Goal: Task Accomplishment & Management: Use online tool/utility

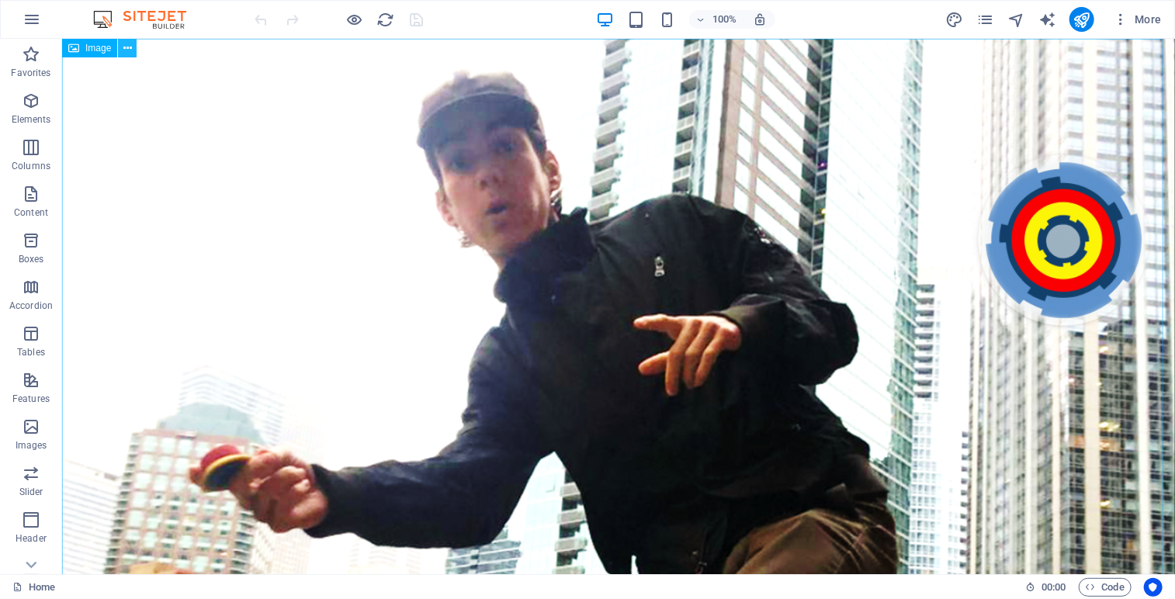
click at [133, 49] on button at bounding box center [127, 48] width 19 height 19
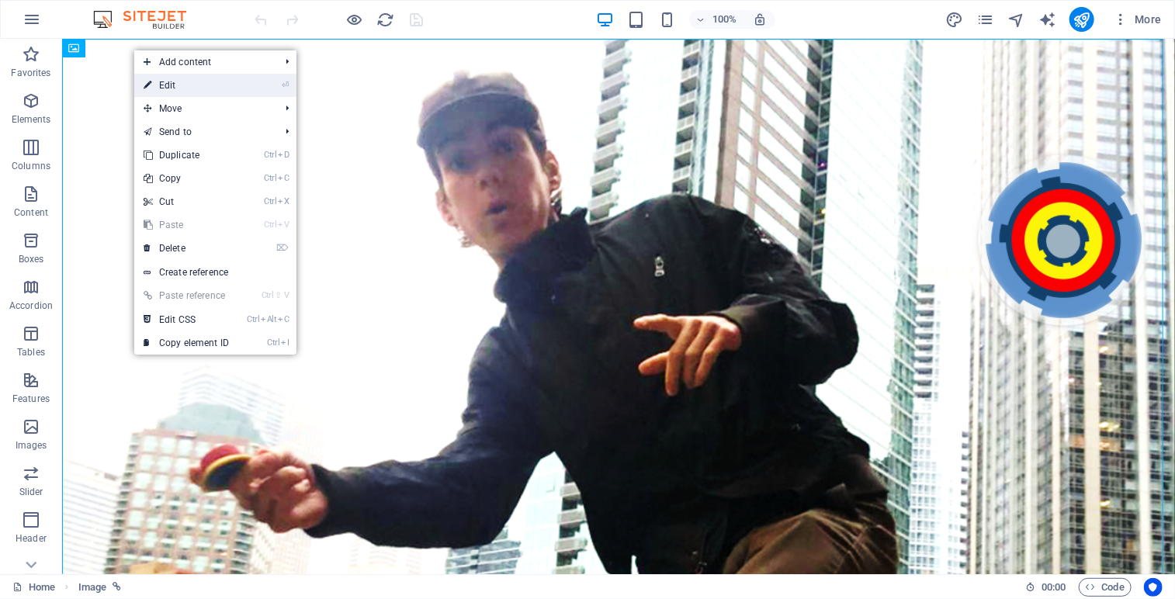
click at [166, 85] on link "⏎ Edit" at bounding box center [186, 85] width 104 height 23
select select "3"
select select
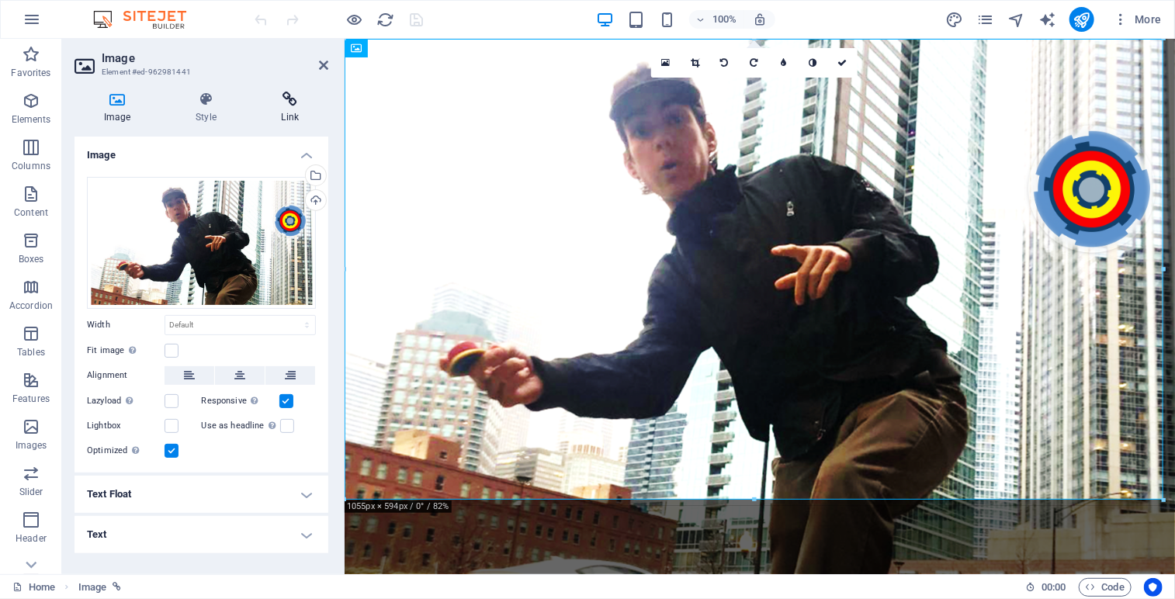
click at [293, 109] on h4 "Link" at bounding box center [290, 108] width 76 height 33
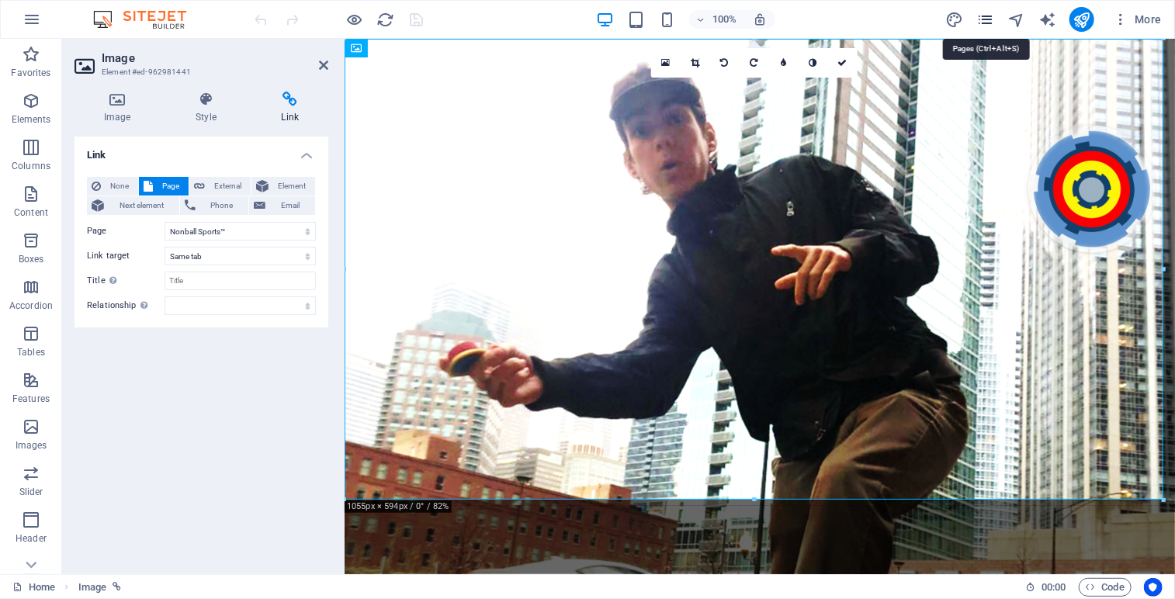
click at [991, 19] on icon "pages" at bounding box center [986, 20] width 18 height 18
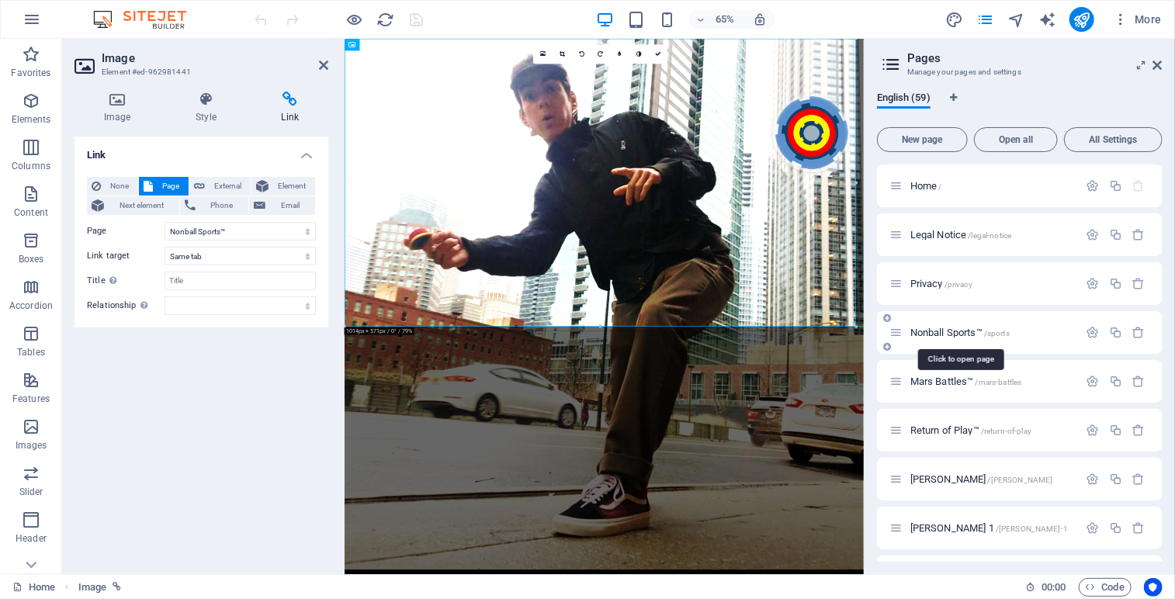
click at [967, 335] on span "Nonball Sports™ /sports" at bounding box center [960, 333] width 99 height 12
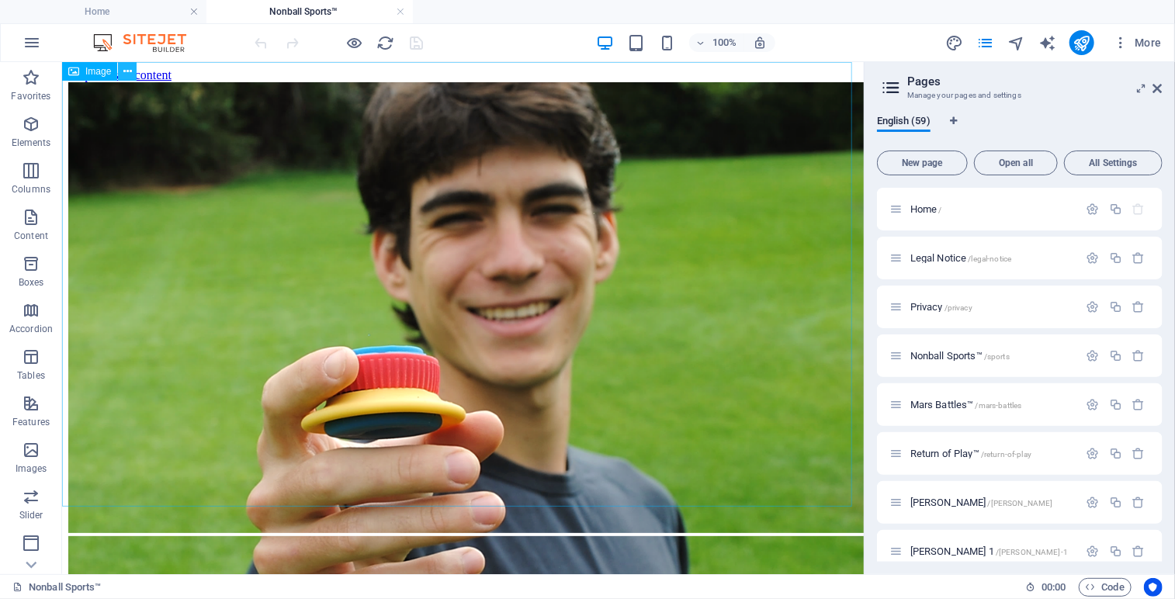
click at [130, 68] on icon at bounding box center [127, 72] width 9 height 16
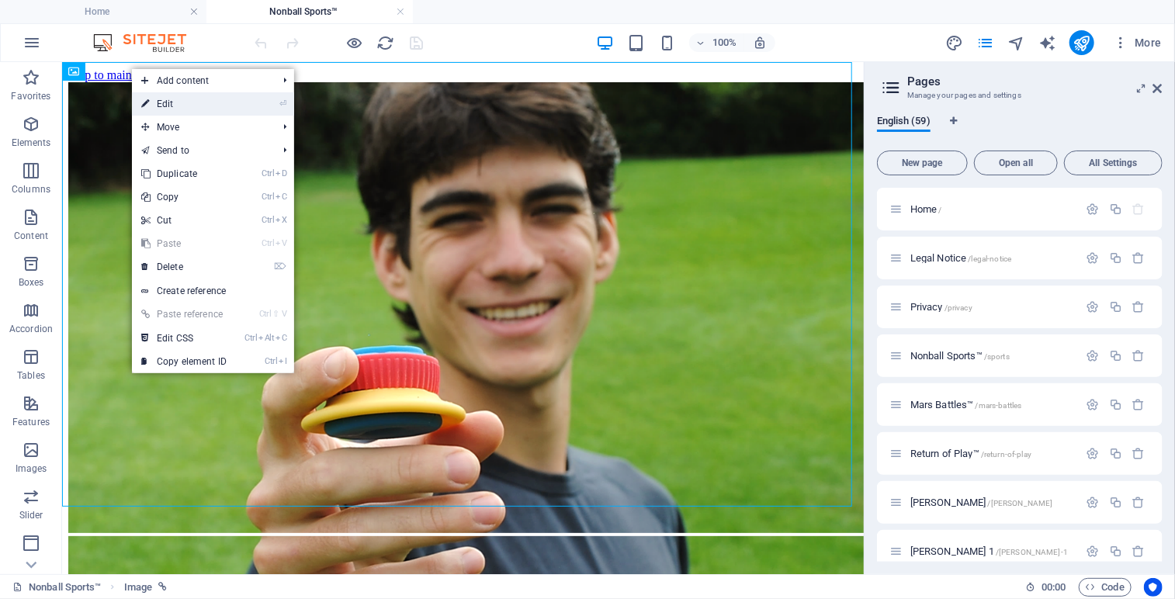
click at [168, 108] on link "⏎ Edit" at bounding box center [184, 103] width 104 height 23
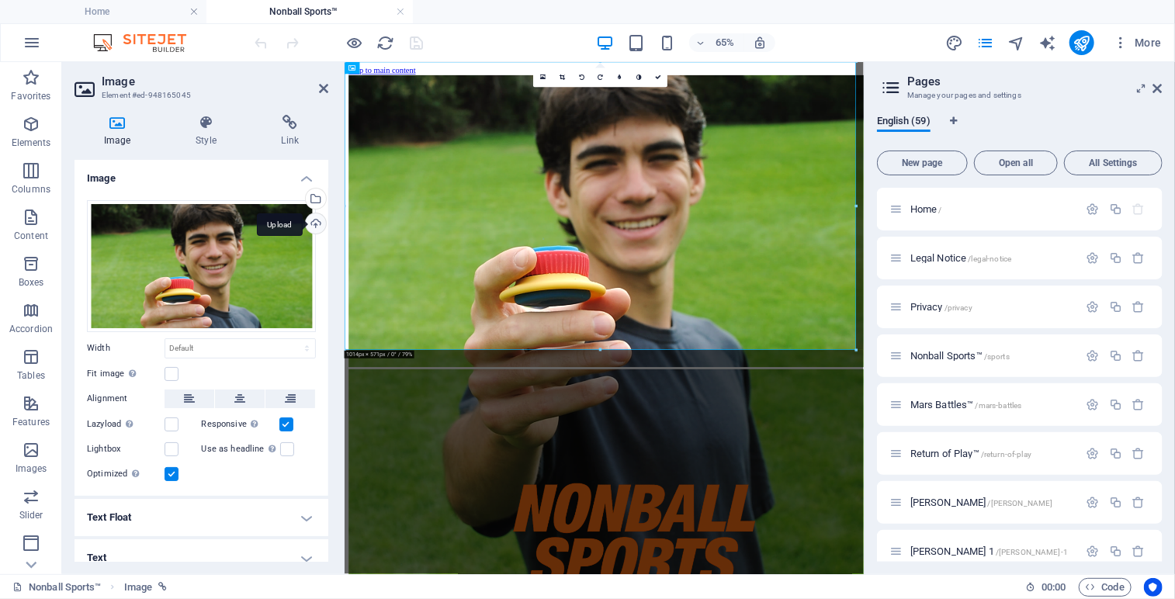
click at [314, 224] on div "Upload" at bounding box center [314, 224] width 23 height 23
click at [313, 191] on div "Select files from the file manager, stock photos, or upload file(s)" at bounding box center [314, 200] width 23 height 23
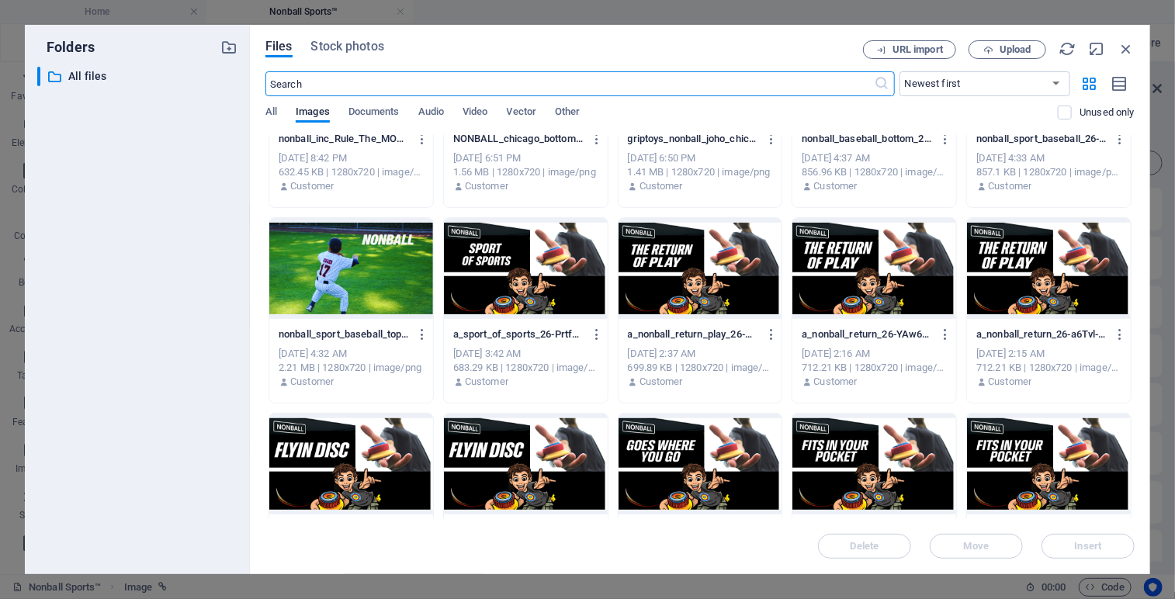
scroll to position [311, 0]
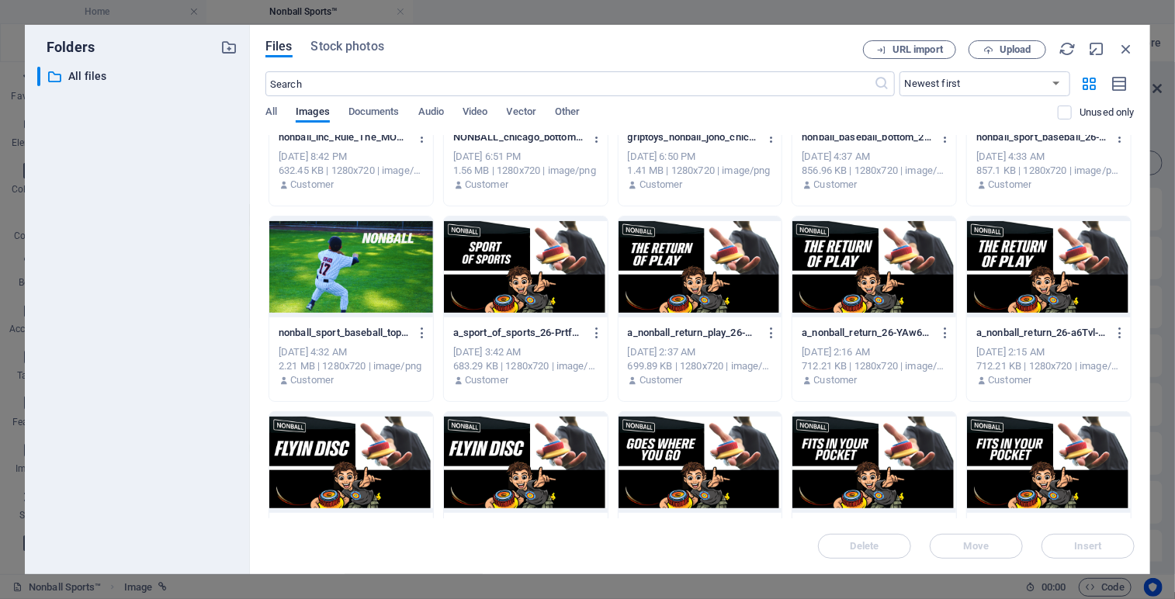
click at [498, 267] on div at bounding box center [526, 267] width 164 height 101
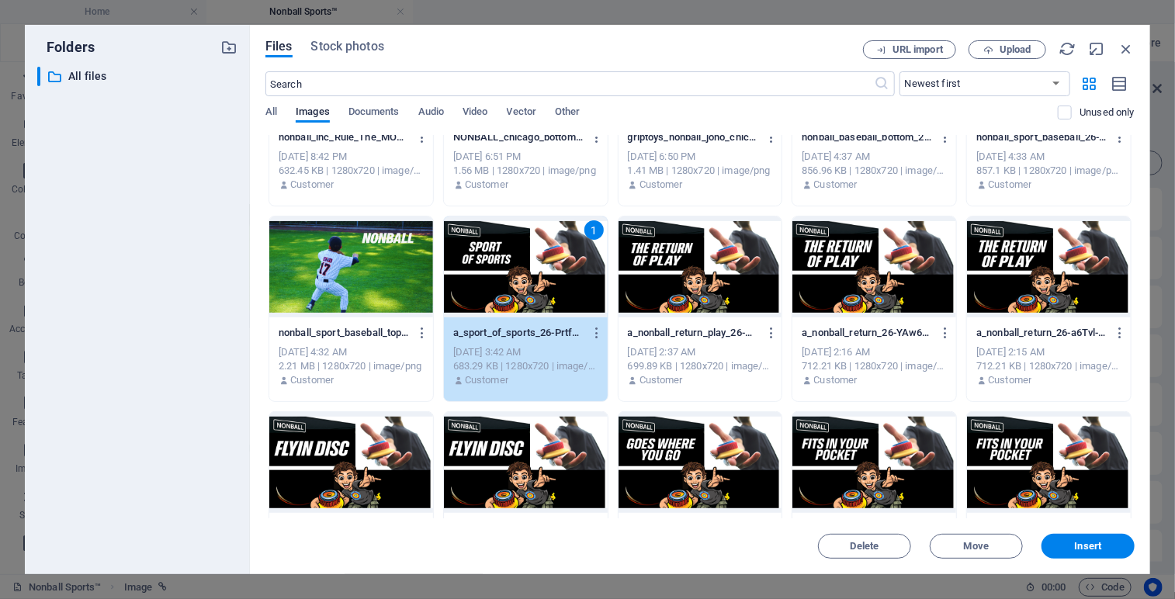
drag, startPoint x: 1130, startPoint y: 288, endPoint x: 1136, endPoint y: 327, distance: 39.2
click at [1136, 327] on div "Files Stock photos URL import Upload ​ Newest first Oldest first Name (A-Z) Nam…" at bounding box center [700, 300] width 901 height 550
click at [1074, 550] on span "Insert" at bounding box center [1088, 546] width 81 height 9
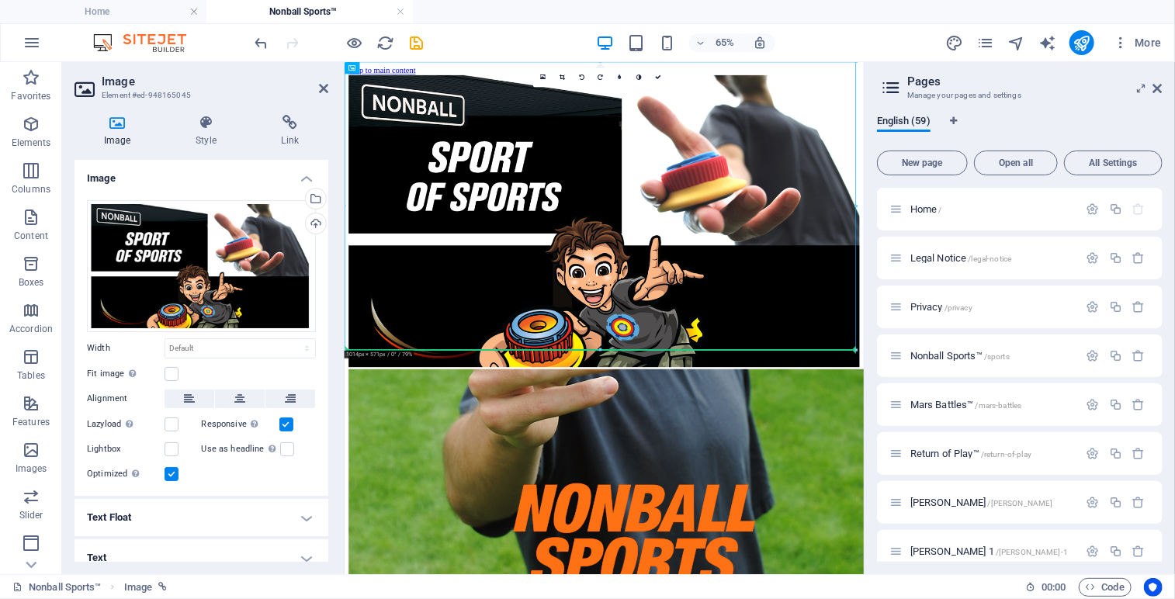
drag, startPoint x: 1127, startPoint y: 470, endPoint x: 1123, endPoint y: 519, distance: 49.8
drag, startPoint x: 1126, startPoint y: 423, endPoint x: 1126, endPoint y: 446, distance: 22.5
click at [1126, 446] on figure at bounding box center [743, 308] width 786 height 453
click at [411, 499] on figure at bounding box center [743, 308] width 786 height 453
click at [407, 499] on figure at bounding box center [743, 308] width 786 height 453
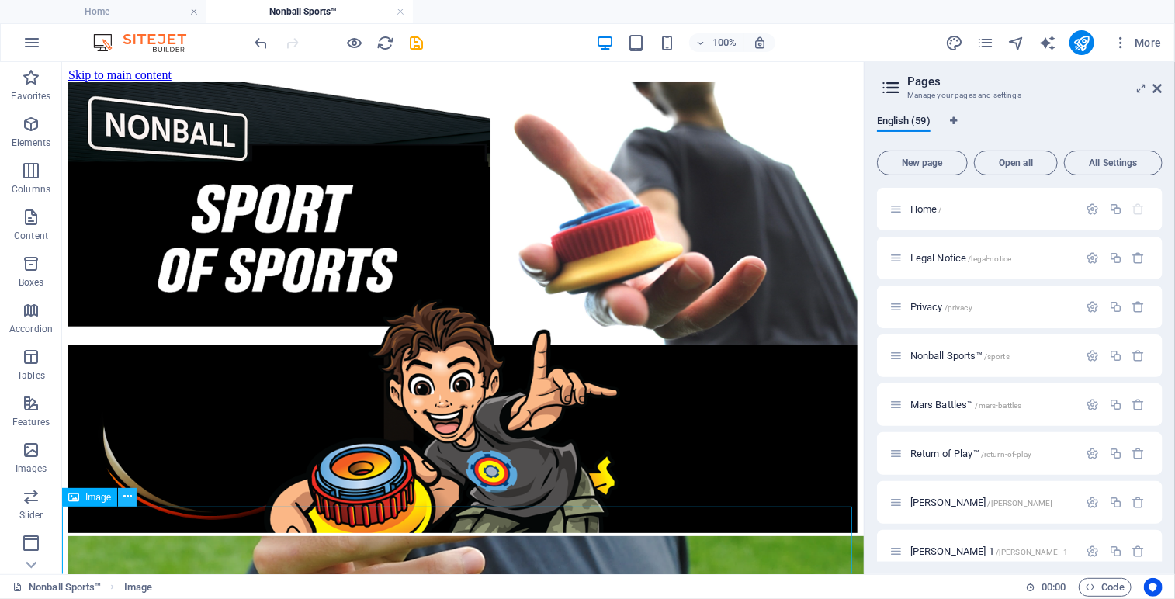
click at [125, 495] on icon at bounding box center [127, 497] width 9 height 16
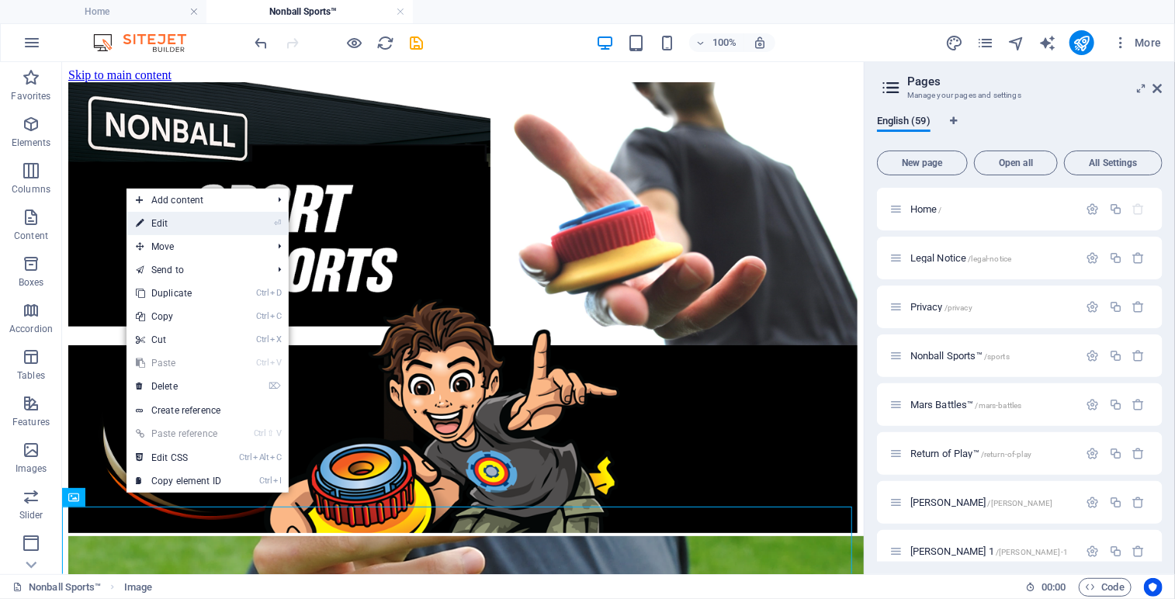
click at [165, 222] on link "⏎ Edit" at bounding box center [179, 223] width 104 height 23
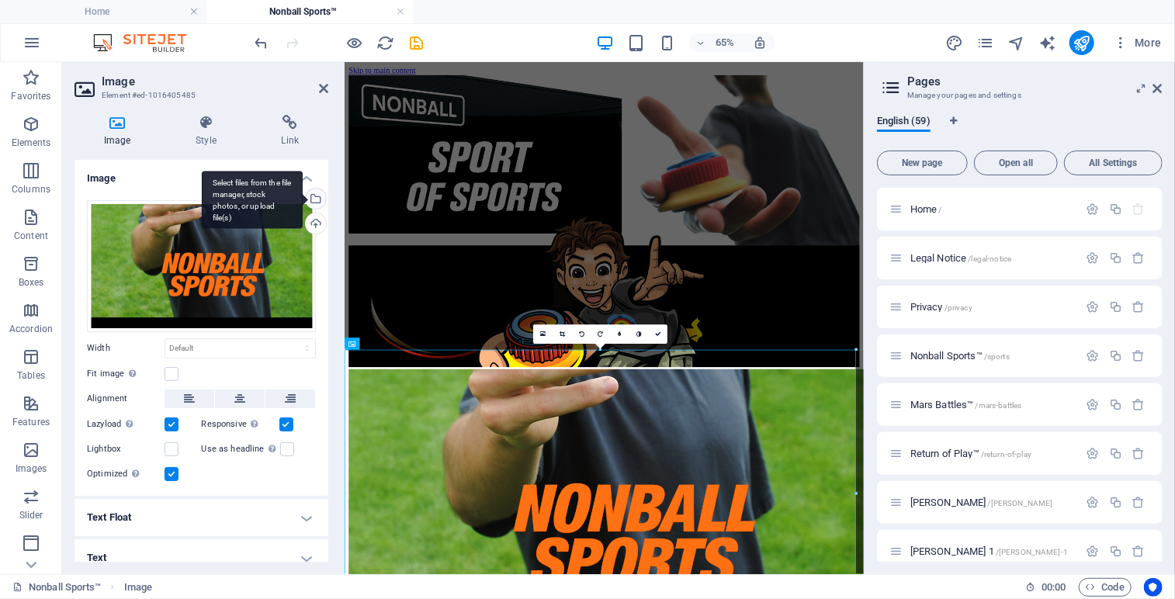
click at [314, 196] on div "Select files from the file manager, stock photos, or upload file(s)" at bounding box center [314, 200] width 23 height 23
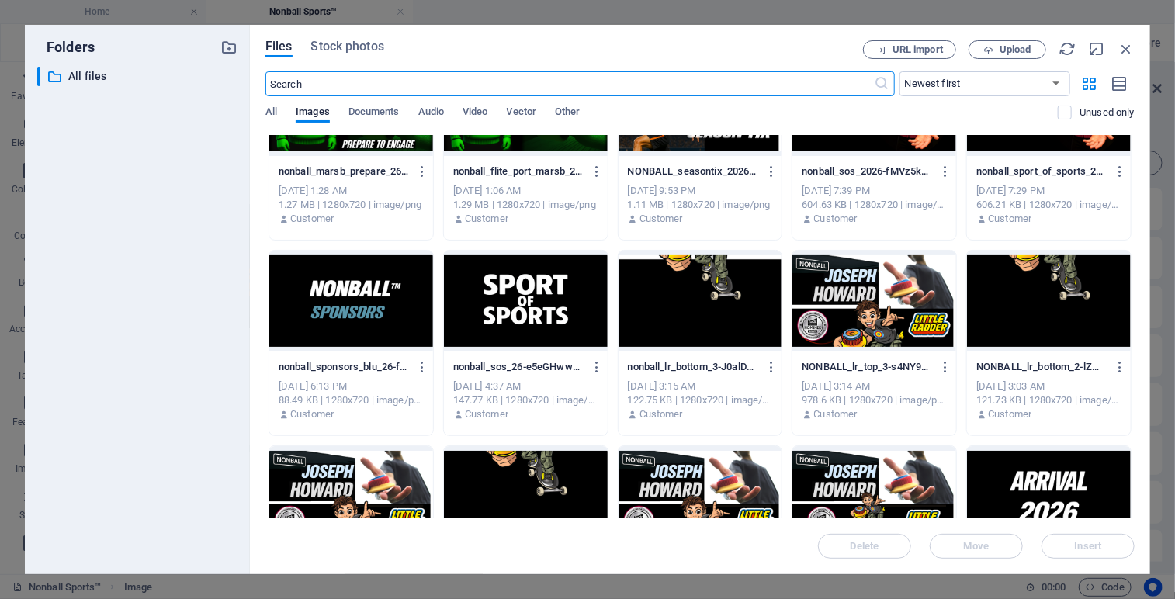
scroll to position [2827, 0]
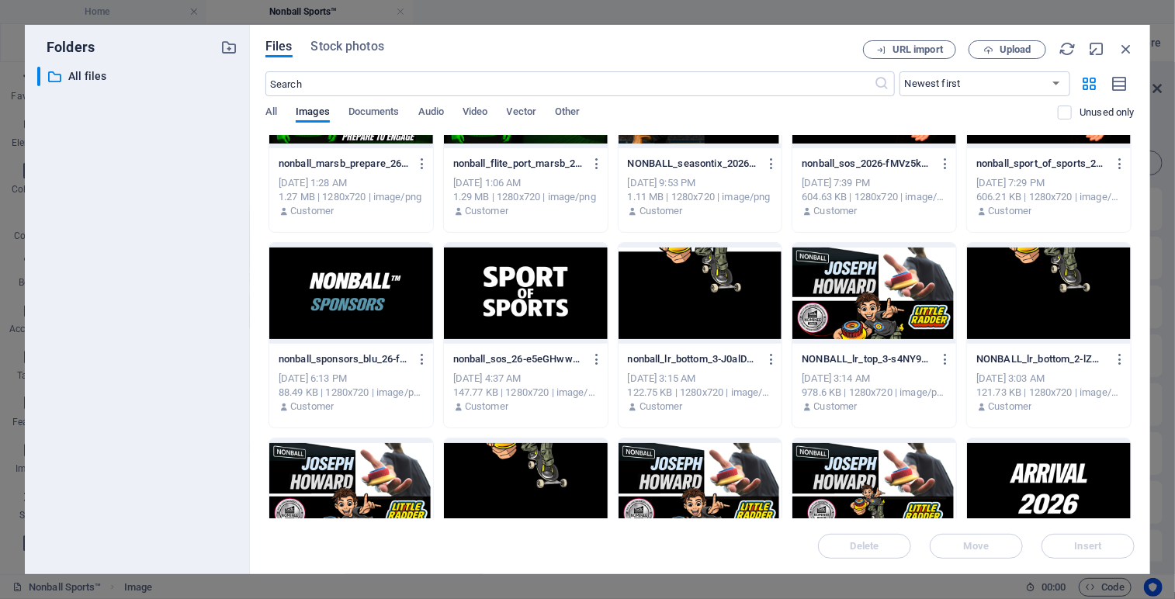
click at [705, 279] on div at bounding box center [701, 293] width 164 height 101
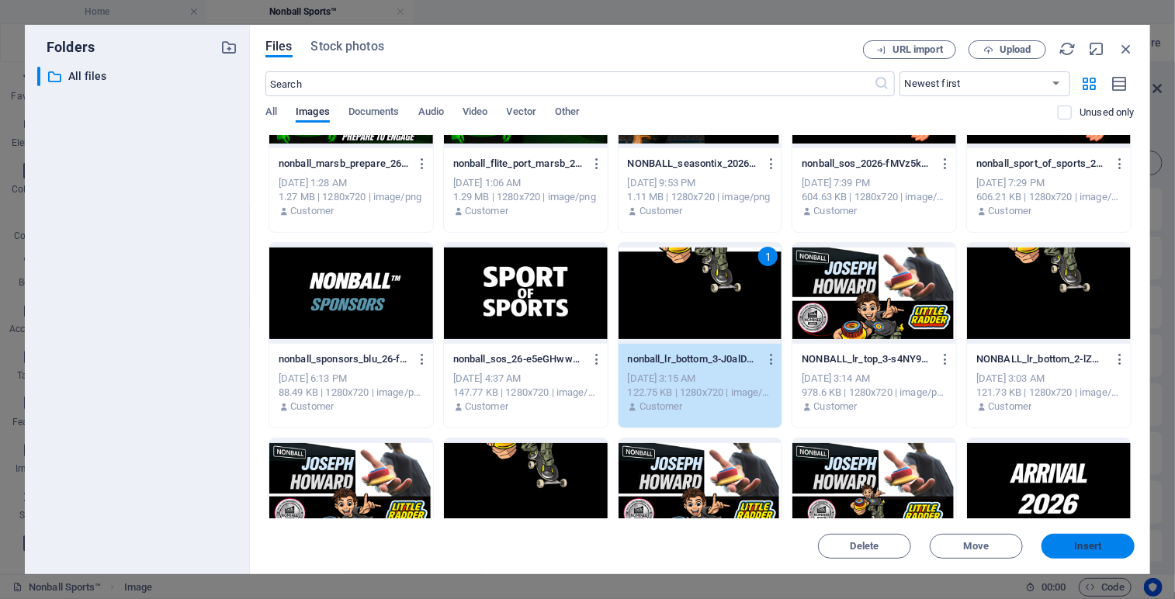
click at [1075, 547] on span "Insert" at bounding box center [1088, 546] width 27 height 9
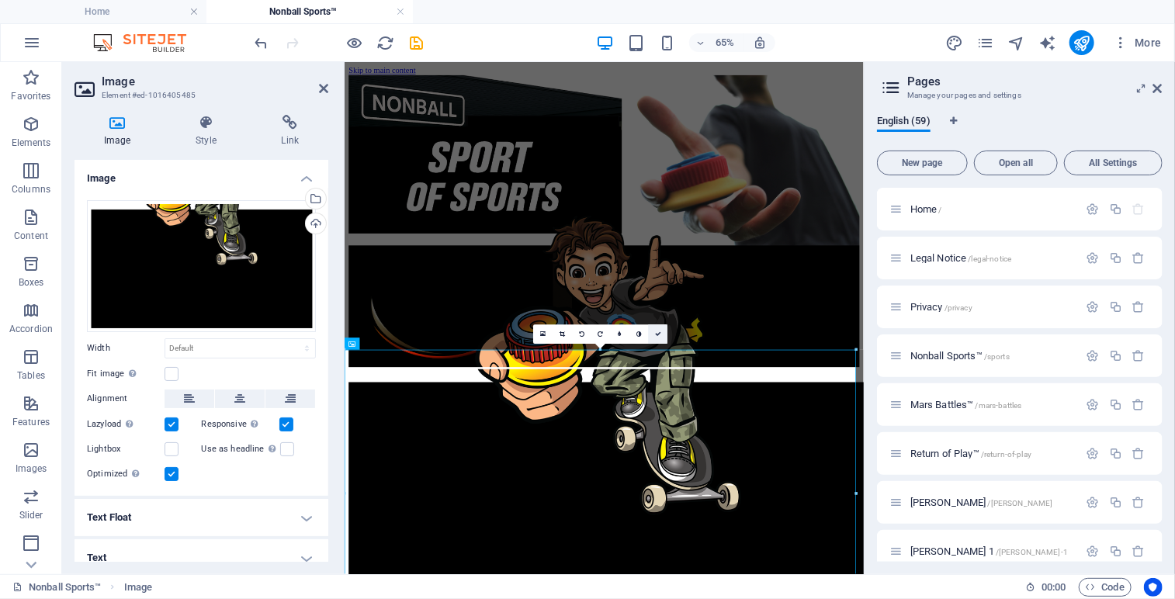
click at [661, 328] on link at bounding box center [657, 334] width 19 height 19
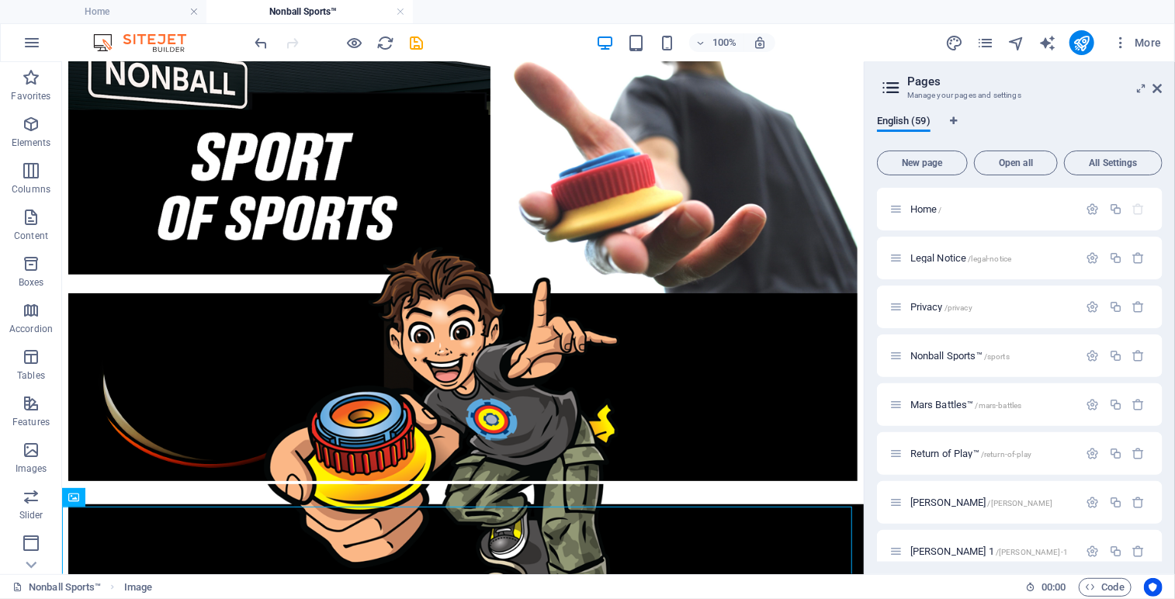
scroll to position [0, 0]
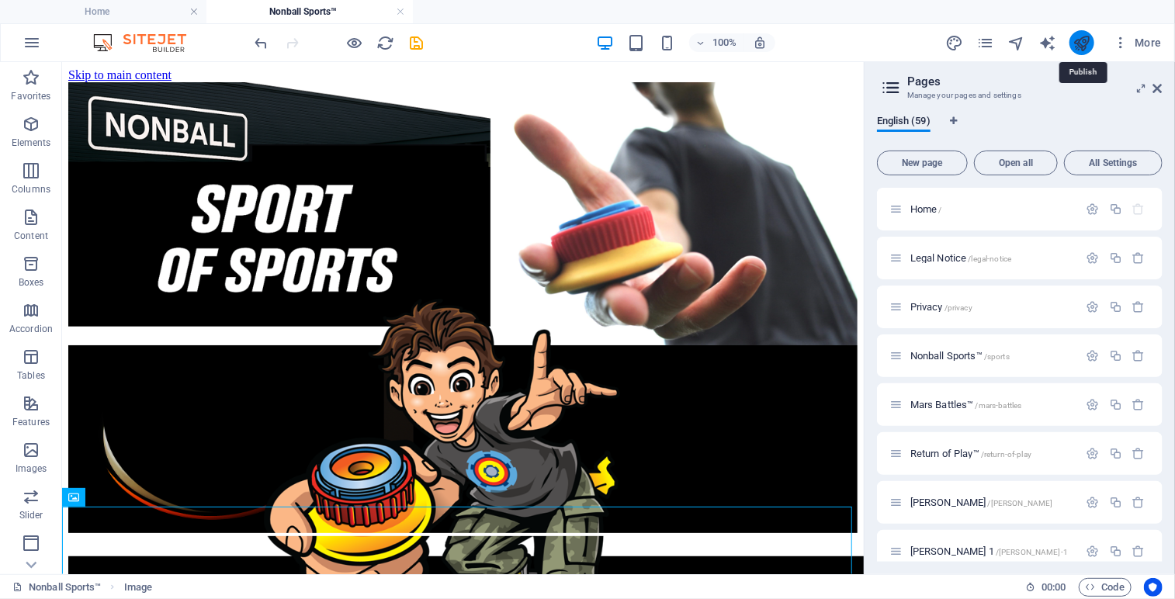
click at [1078, 46] on icon "publish" at bounding box center [1082, 43] width 18 height 18
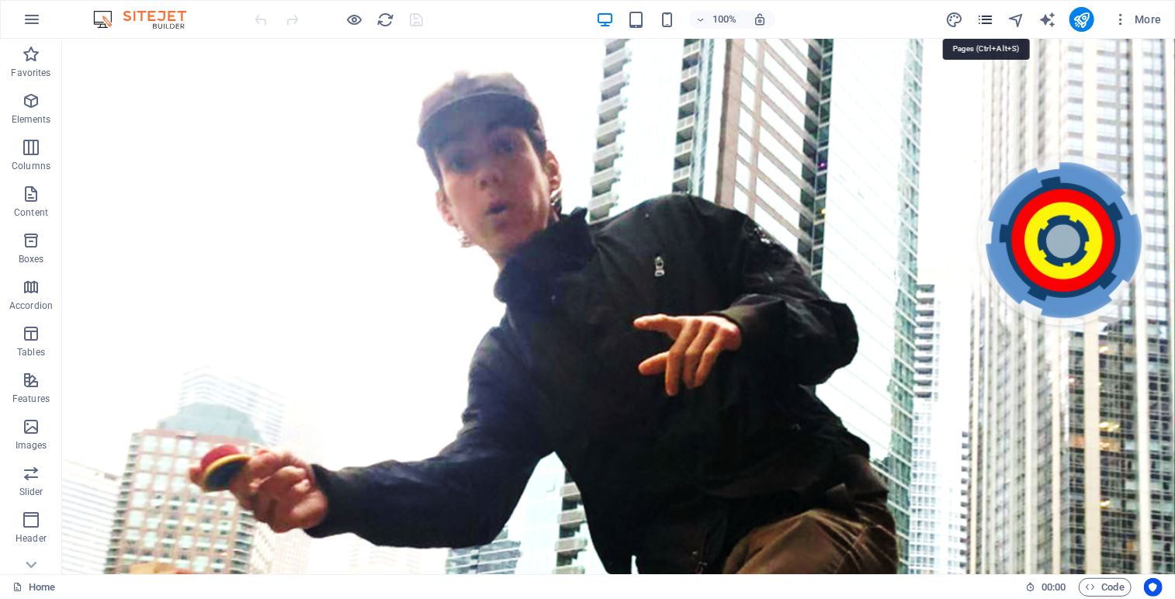
click at [985, 20] on icon "pages" at bounding box center [986, 20] width 18 height 18
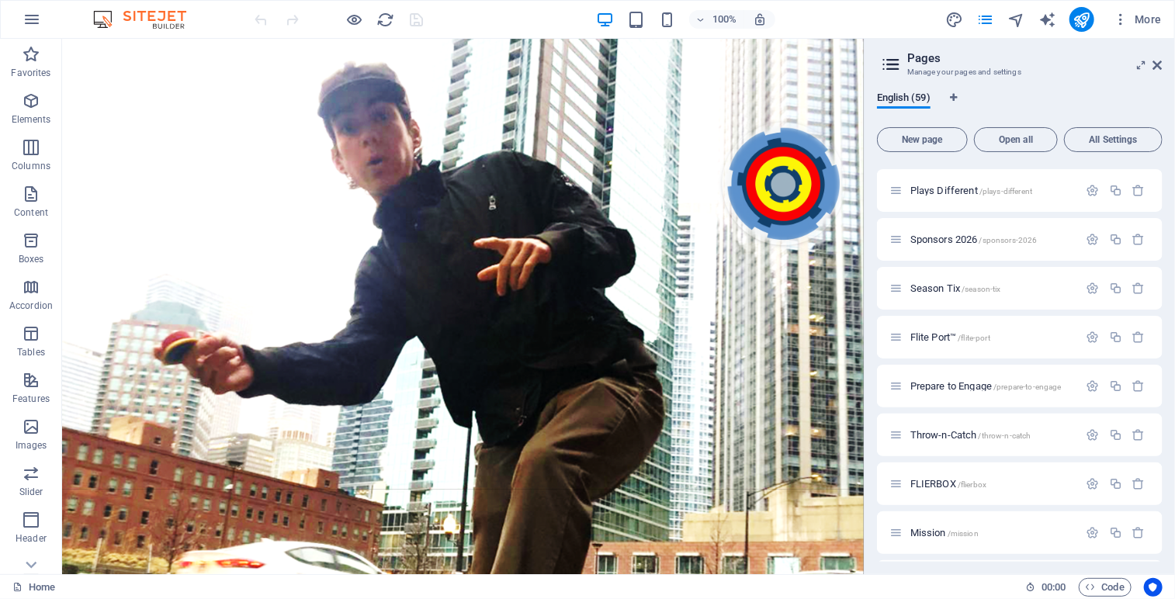
scroll to position [1703, 0]
click at [944, 341] on span "Prepare to Engage /prepare-to-engage" at bounding box center [986, 341] width 151 height 12
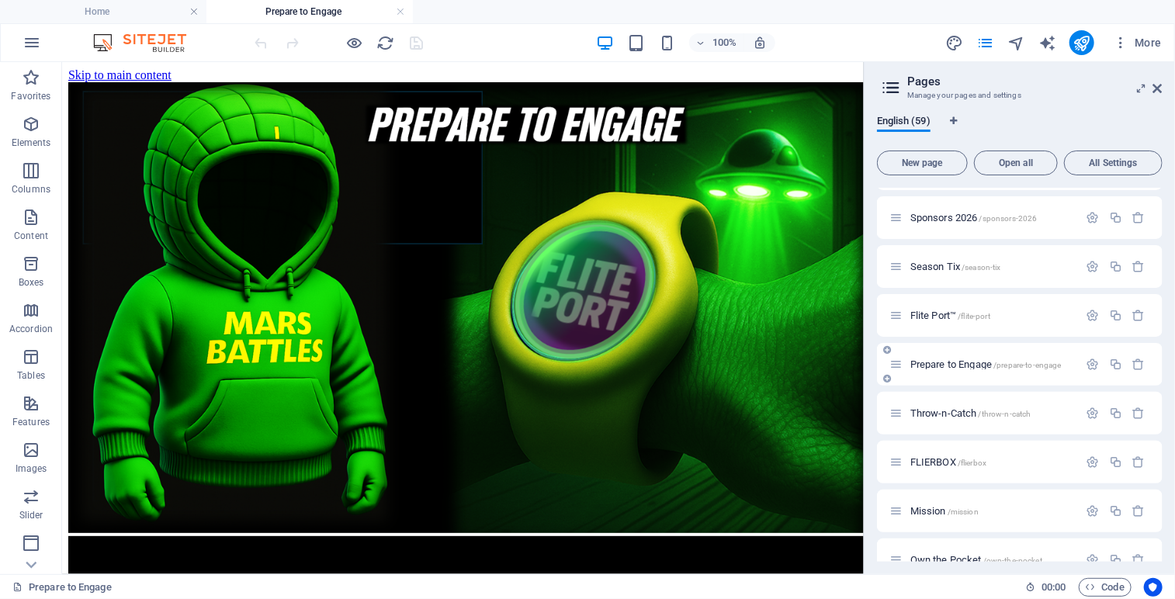
scroll to position [0, 0]
click at [130, 67] on icon at bounding box center [127, 72] width 9 height 16
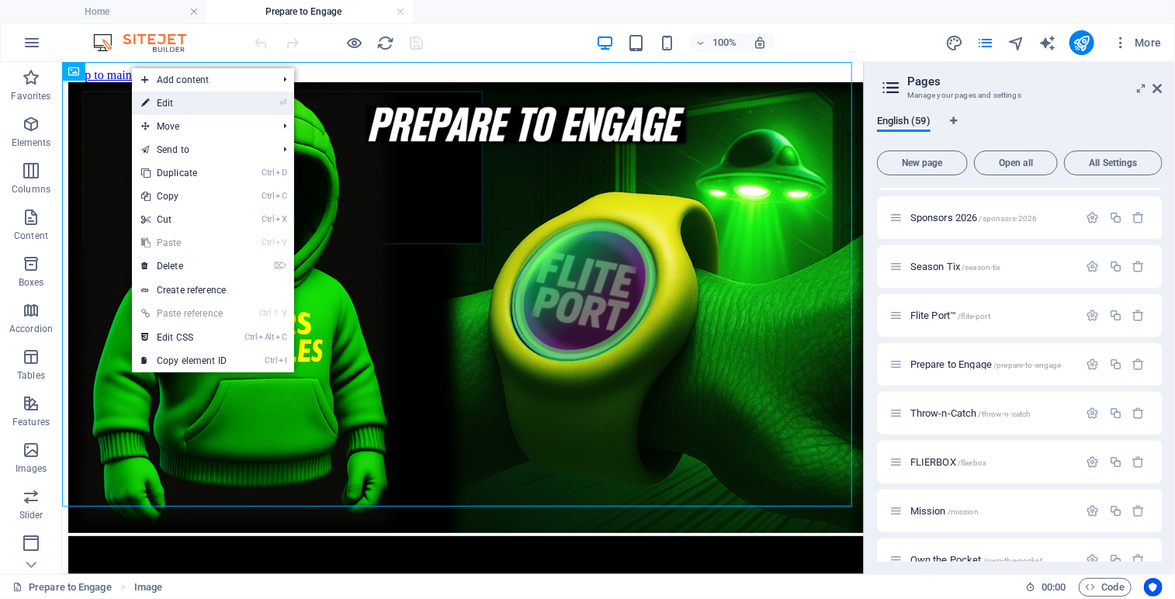
click at [168, 102] on link "⏎ Edit" at bounding box center [184, 103] width 104 height 23
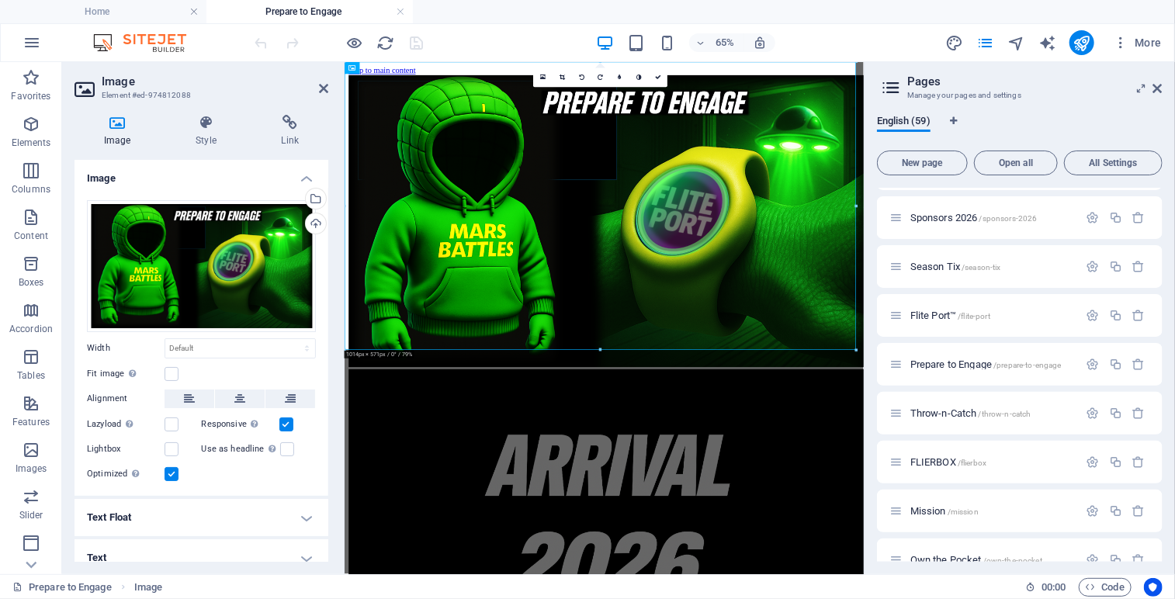
click at [109, 128] on icon at bounding box center [117, 123] width 85 height 16
click at [311, 198] on div "Select files from the file manager, stock photos, or upload file(s)" at bounding box center [314, 200] width 23 height 23
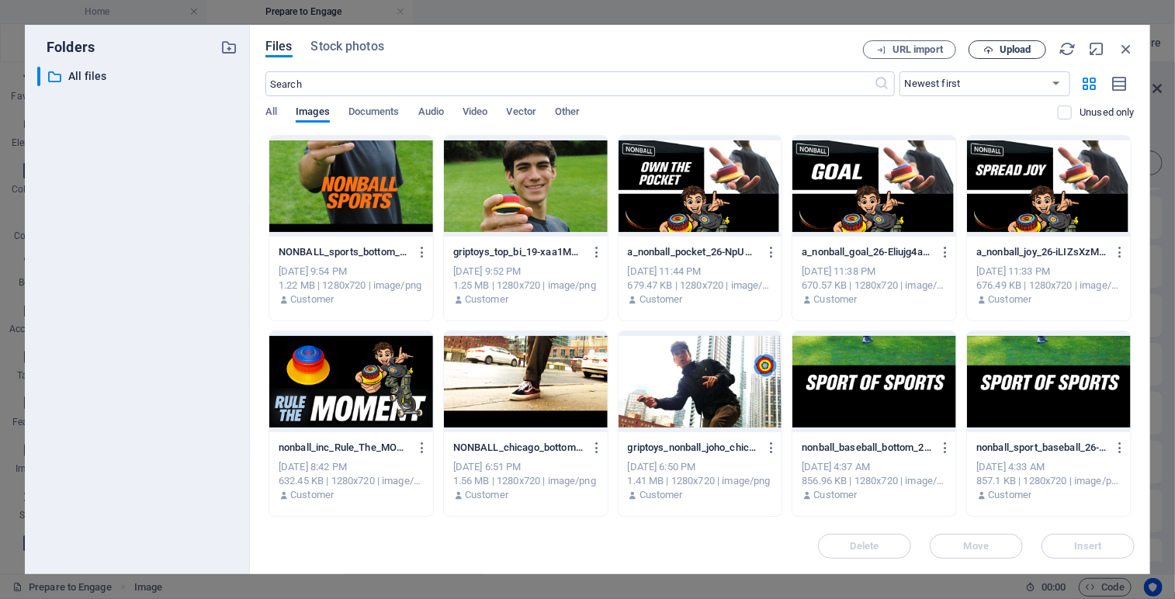
click at [1006, 52] on span "Upload" at bounding box center [1016, 49] width 32 height 9
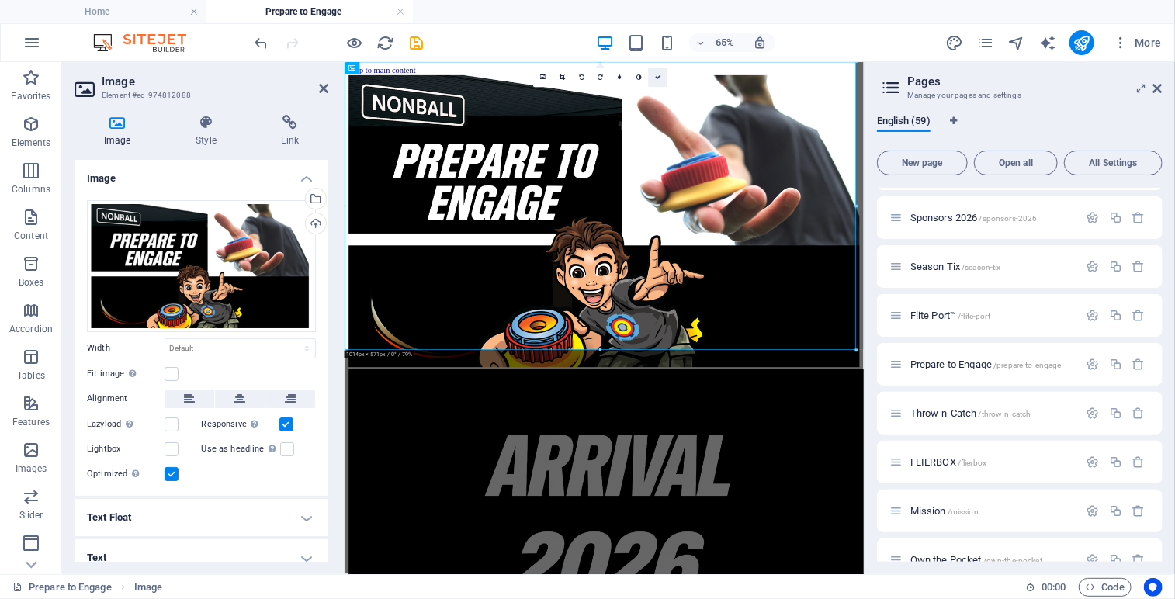
click at [658, 78] on icon at bounding box center [658, 78] width 6 height 6
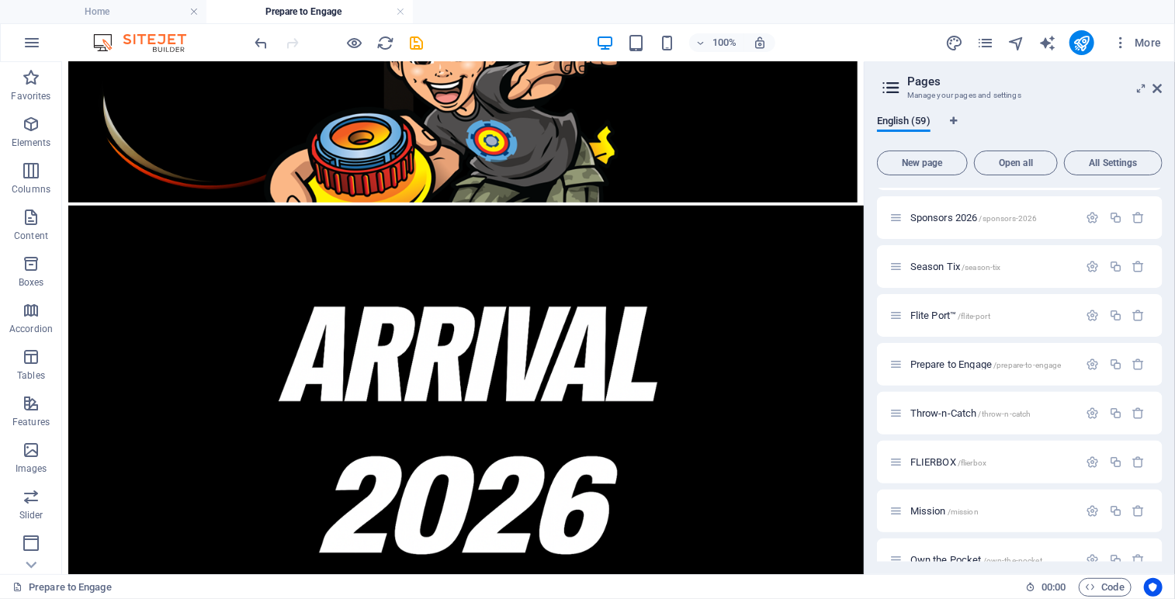
scroll to position [282, 0]
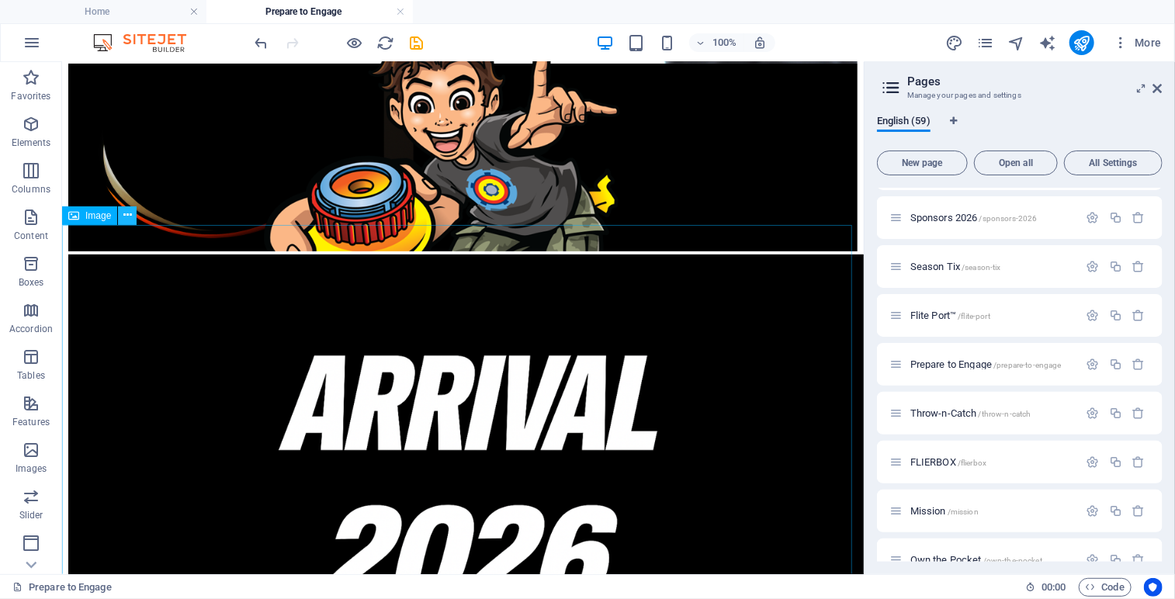
click at [127, 217] on icon at bounding box center [127, 215] width 9 height 16
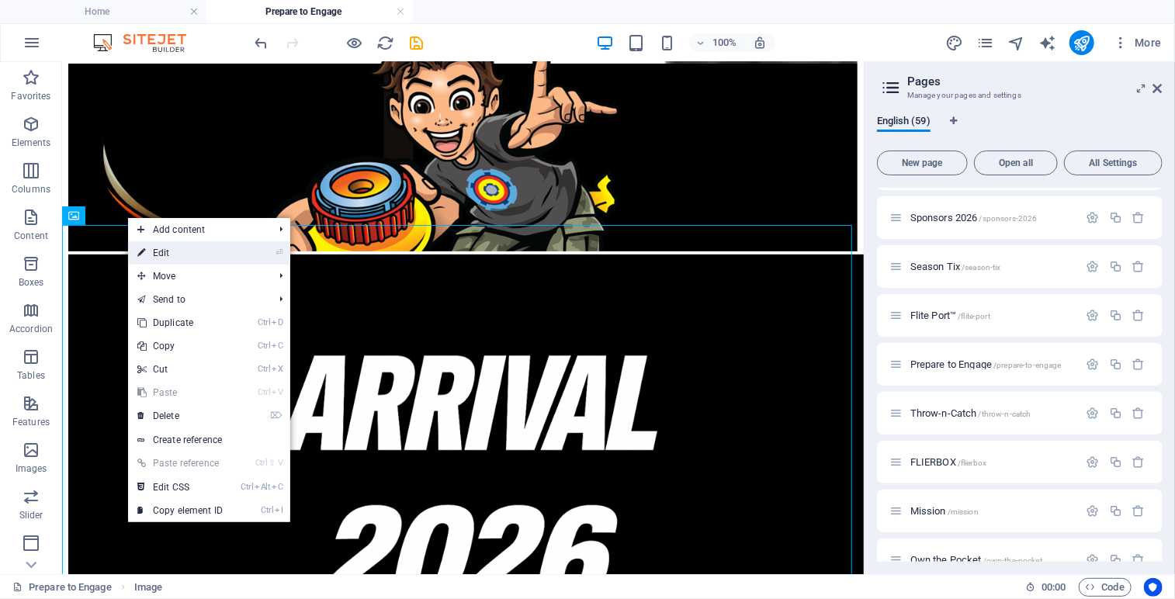
click at [168, 251] on link "⏎ Edit" at bounding box center [180, 252] width 104 height 23
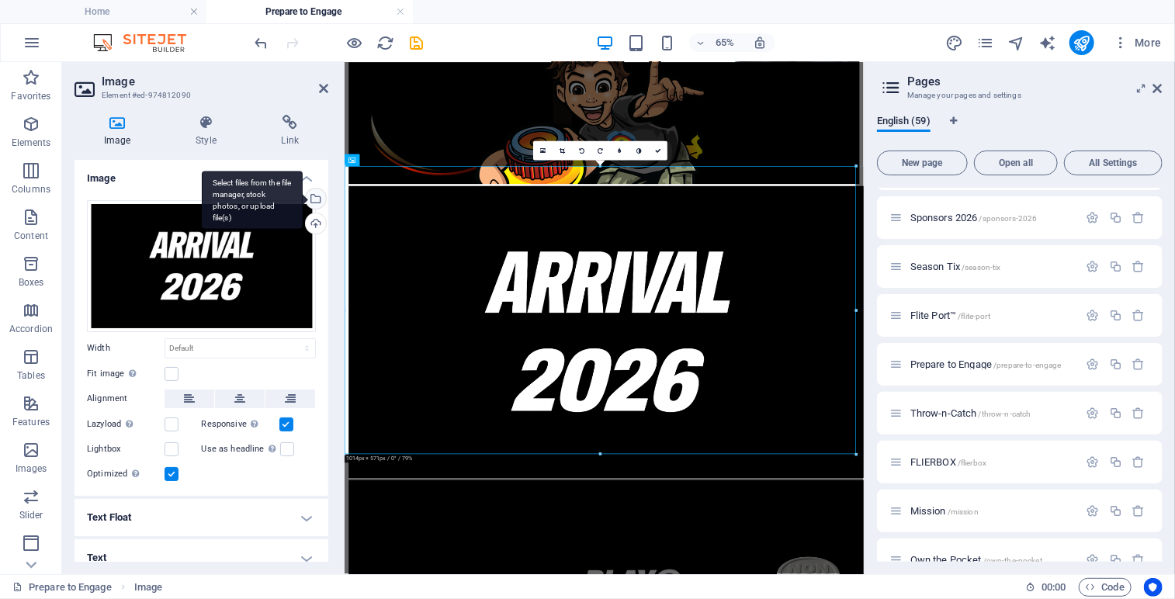
click at [311, 200] on div "Select files from the file manager, stock photos, or upload file(s)" at bounding box center [314, 200] width 23 height 23
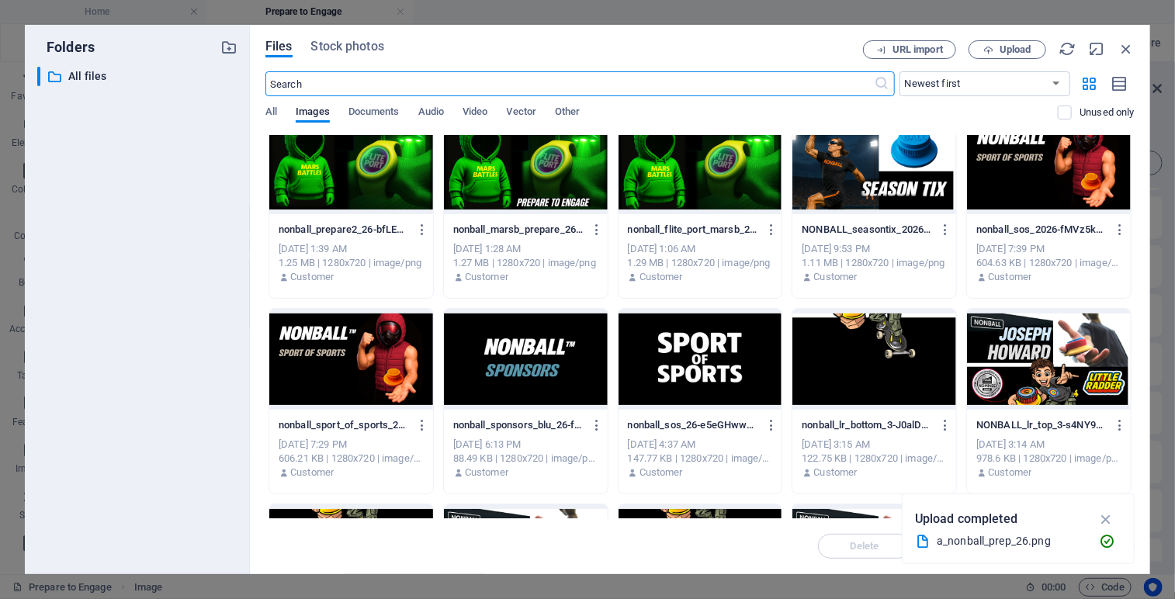
scroll to position [2780, 0]
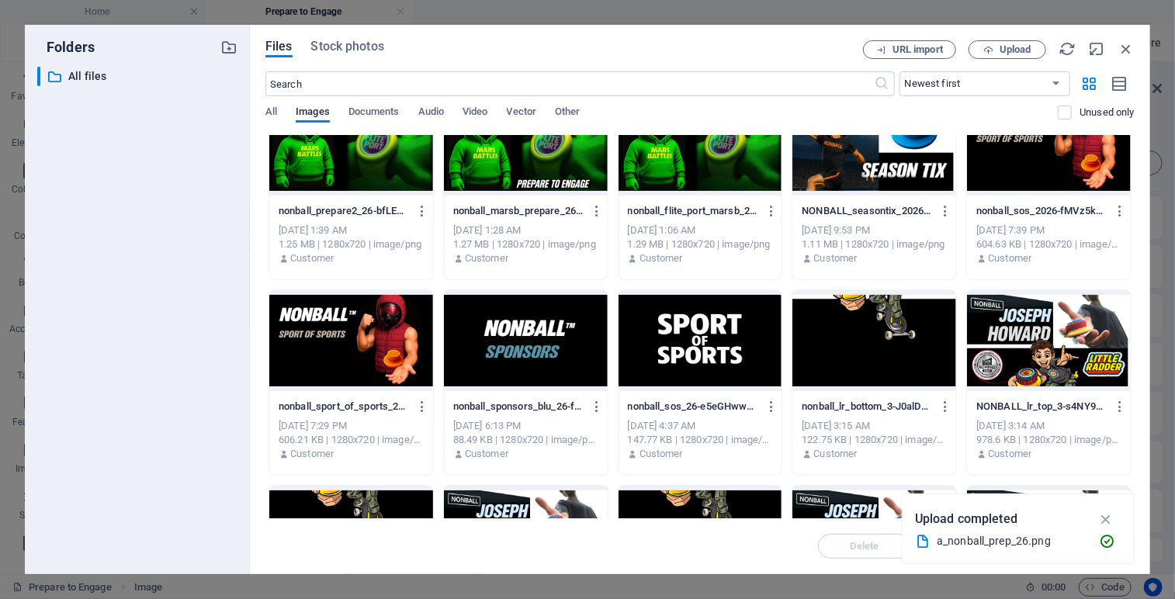
click at [851, 332] on div at bounding box center [875, 340] width 164 height 101
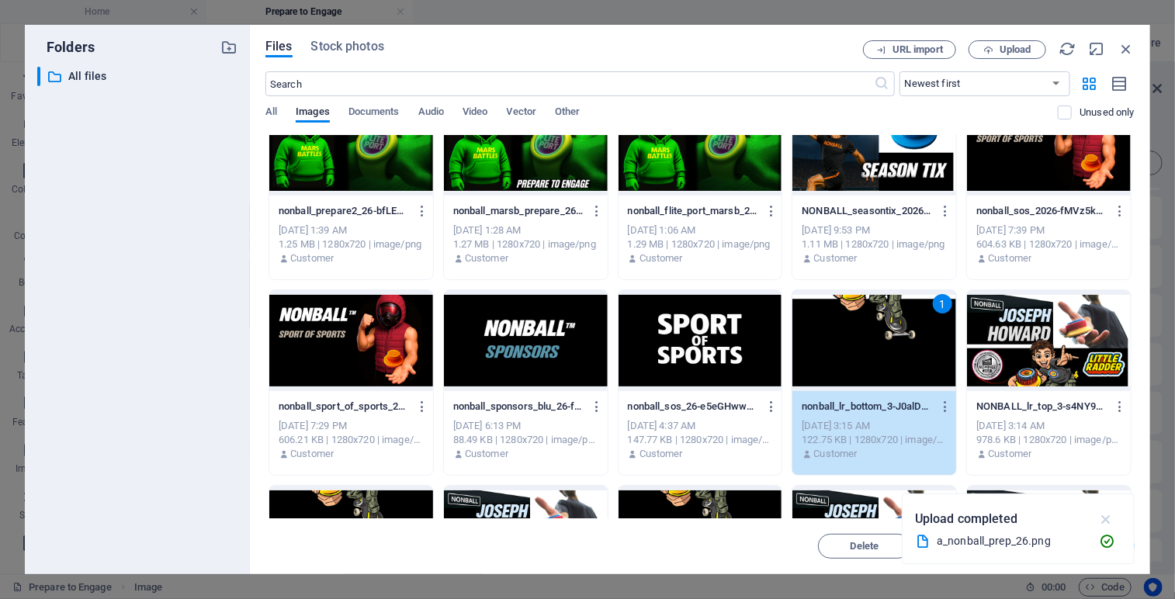
click at [1109, 518] on icon "button" at bounding box center [1107, 519] width 18 height 17
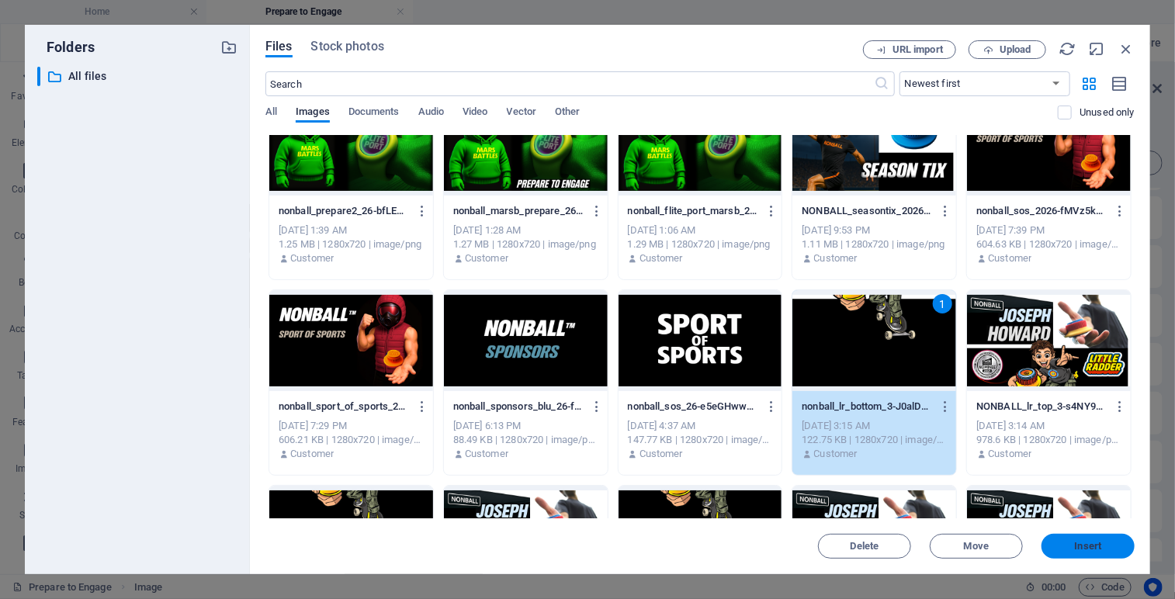
click at [1085, 544] on span "Insert" at bounding box center [1088, 546] width 27 height 9
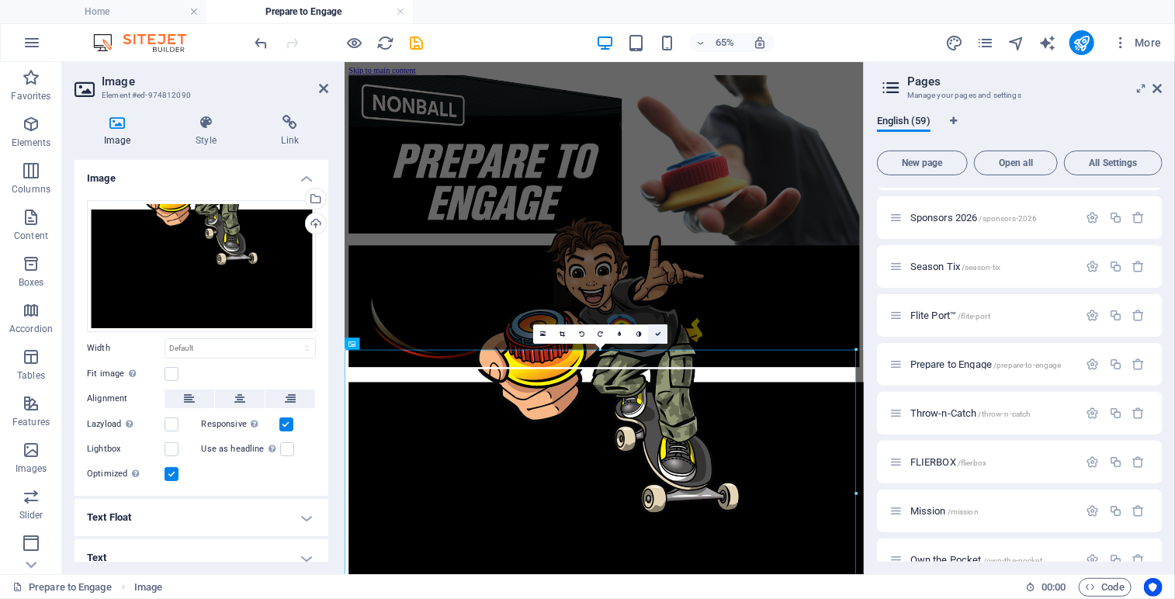
click at [659, 337] on link at bounding box center [657, 334] width 19 height 19
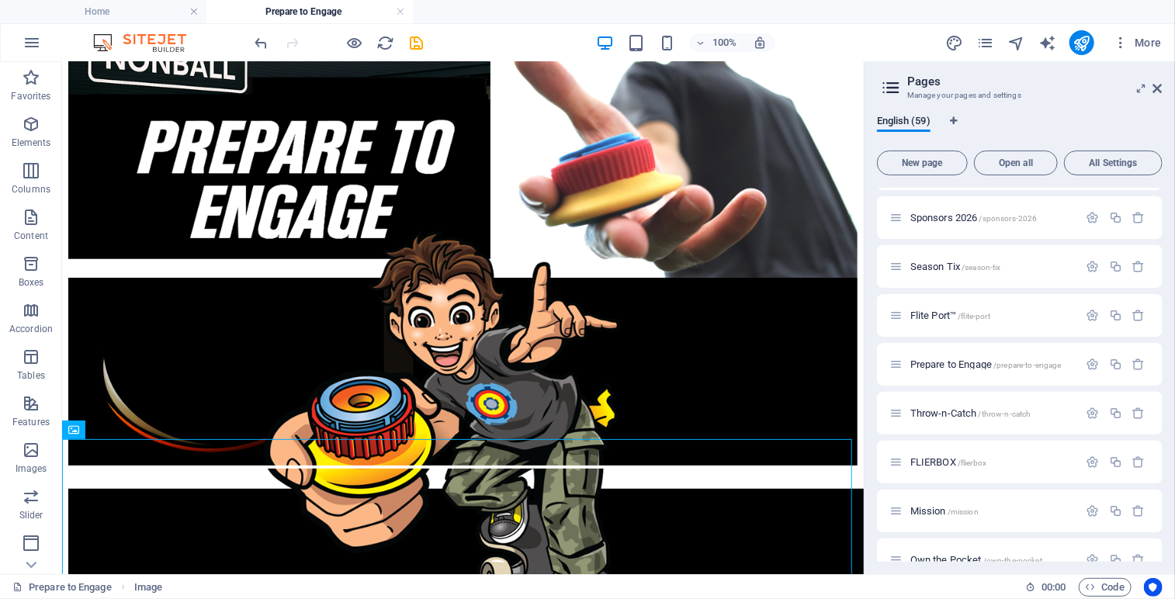
scroll to position [0, 0]
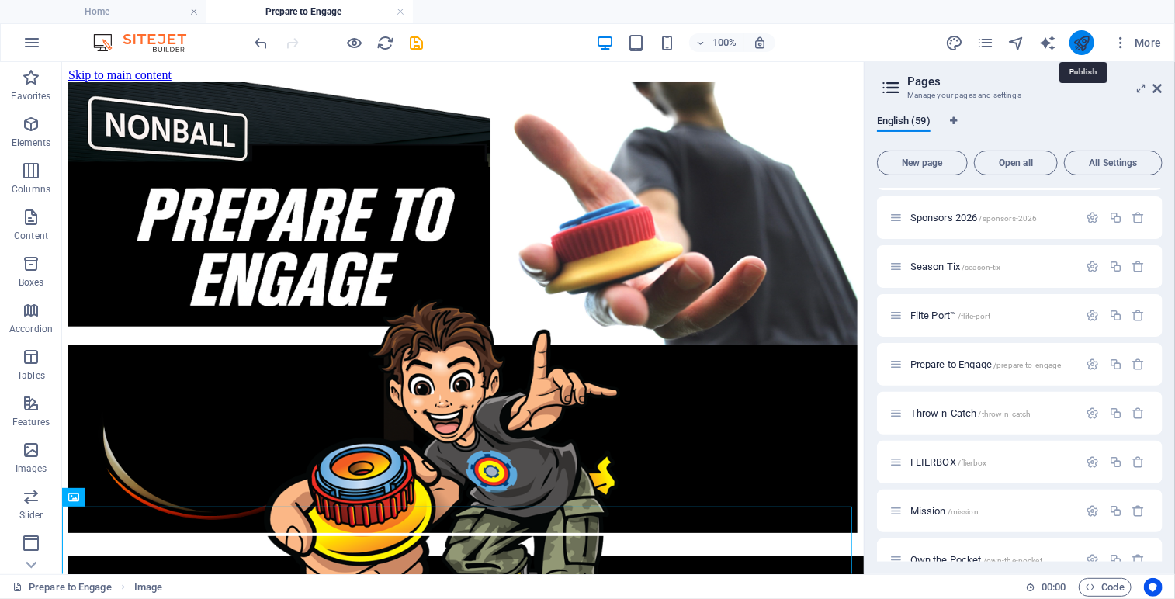
click at [1087, 44] on icon "publish" at bounding box center [1082, 43] width 18 height 18
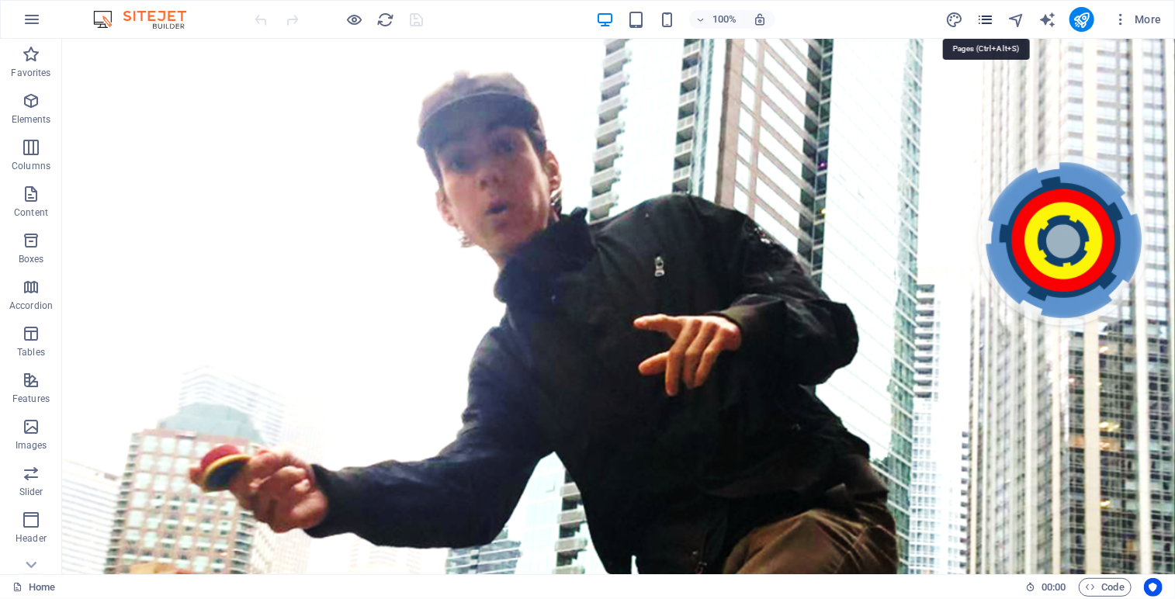
click at [988, 18] on icon "pages" at bounding box center [986, 20] width 18 height 18
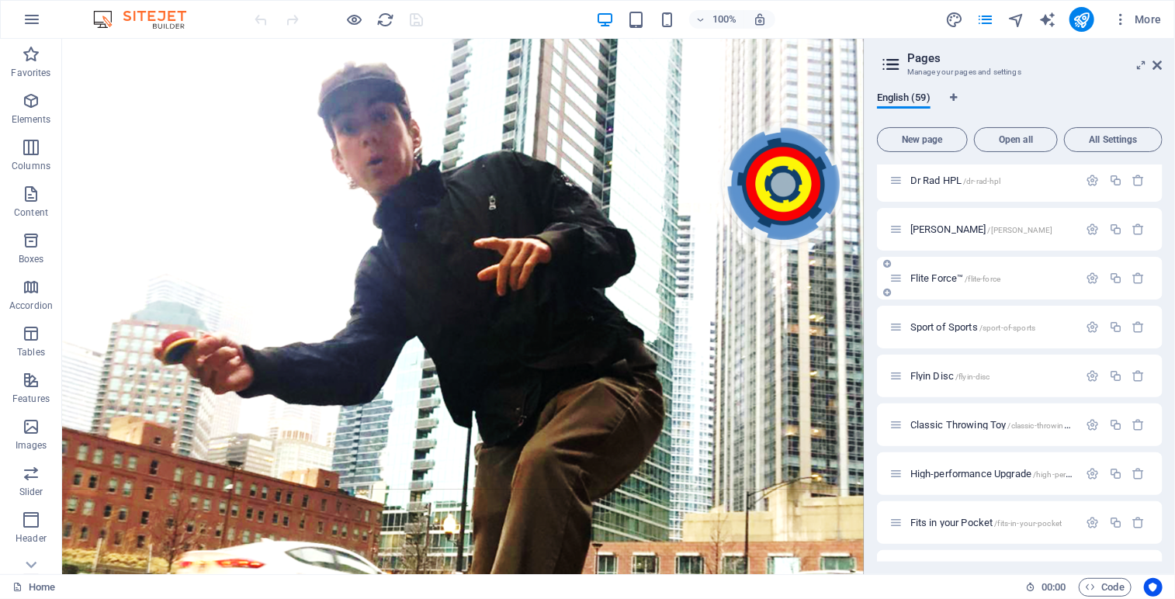
scroll to position [464, 0]
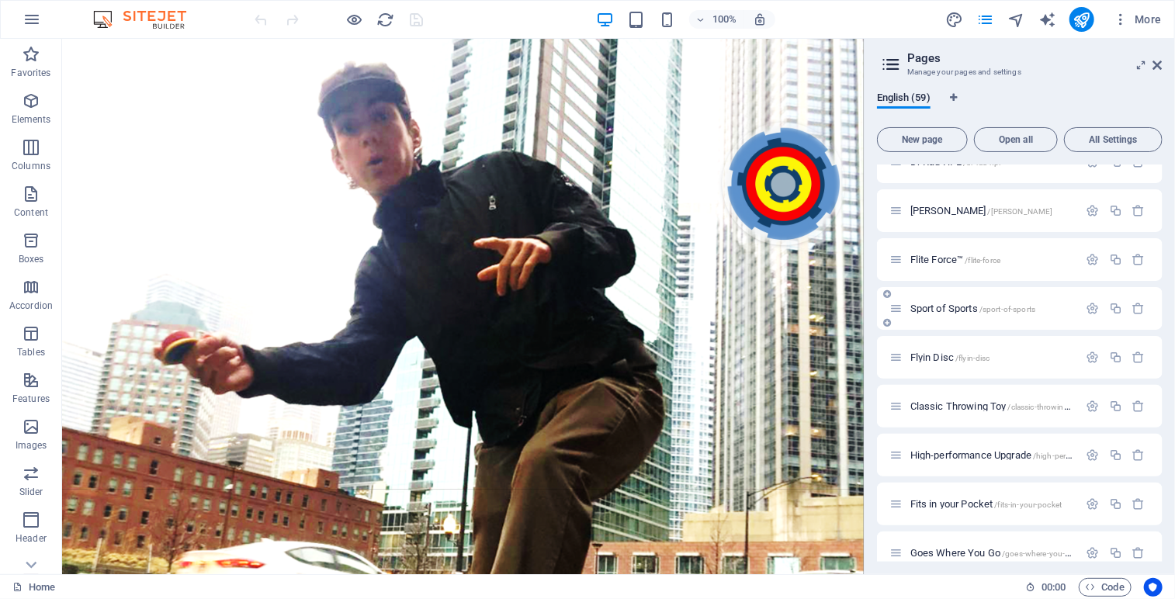
click at [957, 304] on span "Sport of Sports /sport-of-sports" at bounding box center [973, 309] width 125 height 12
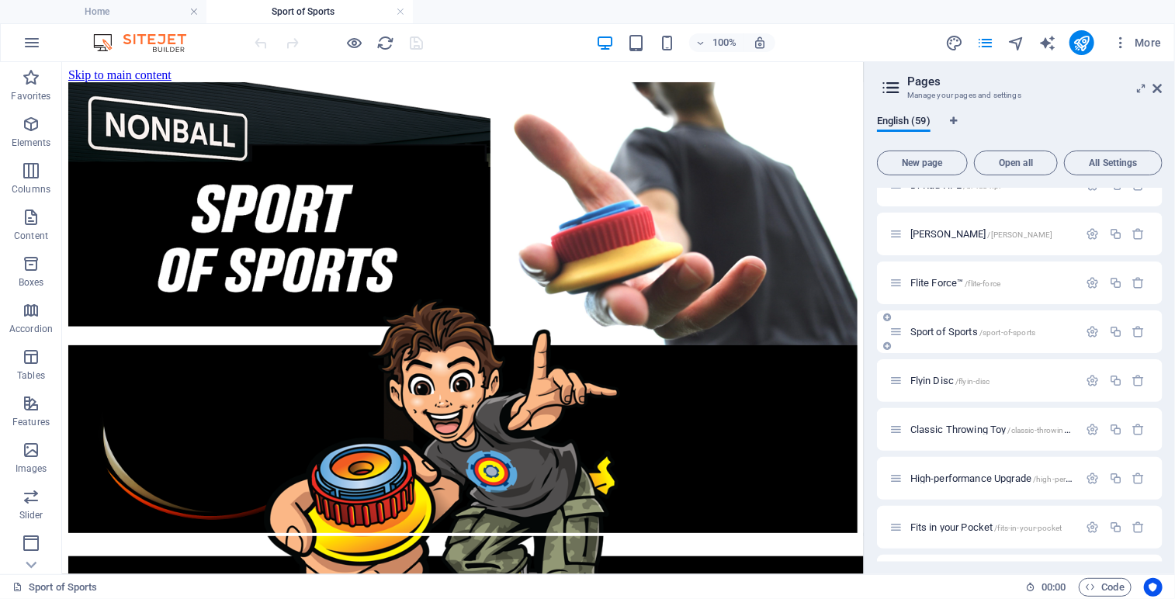
scroll to position [0, 0]
click at [127, 70] on icon at bounding box center [127, 72] width 9 height 16
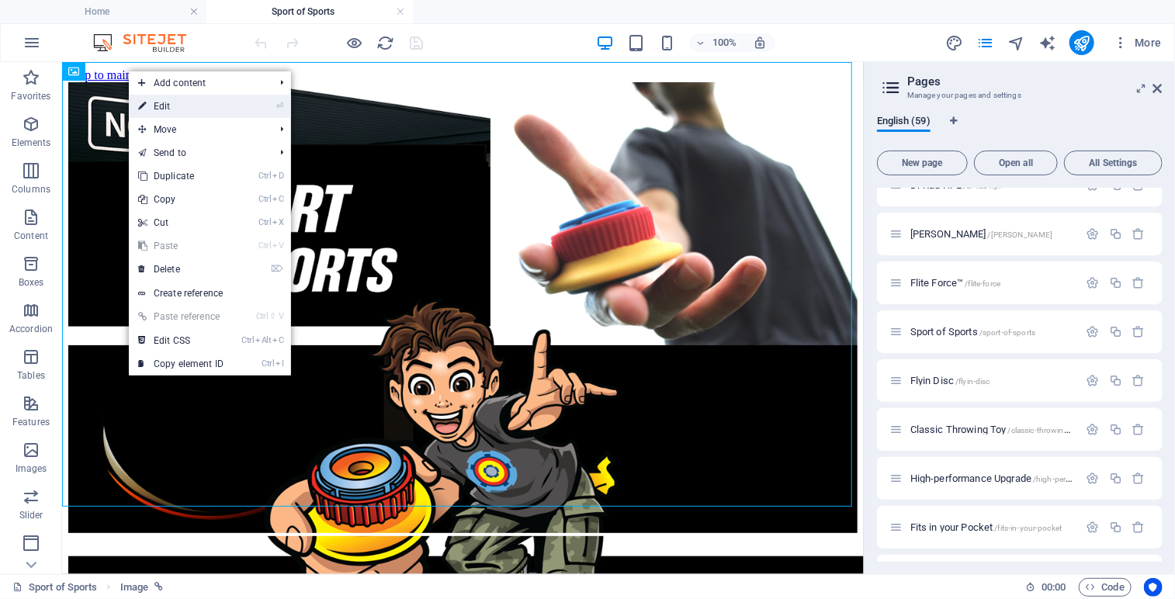
click at [171, 109] on link "⏎ Edit" at bounding box center [181, 106] width 104 height 23
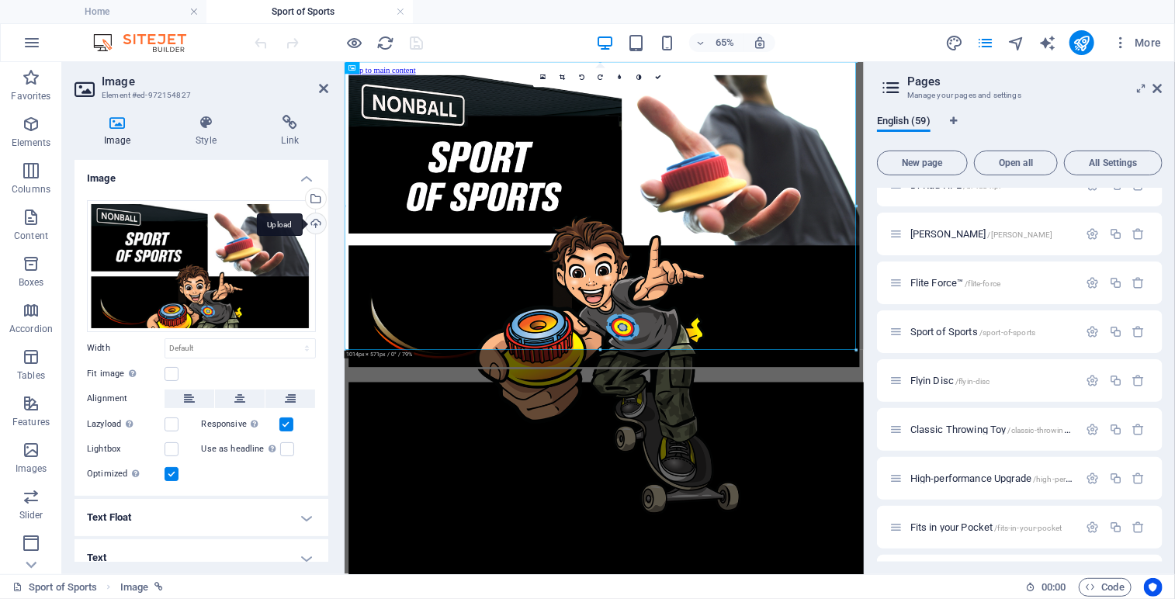
click at [320, 218] on div "Upload" at bounding box center [314, 224] width 23 height 23
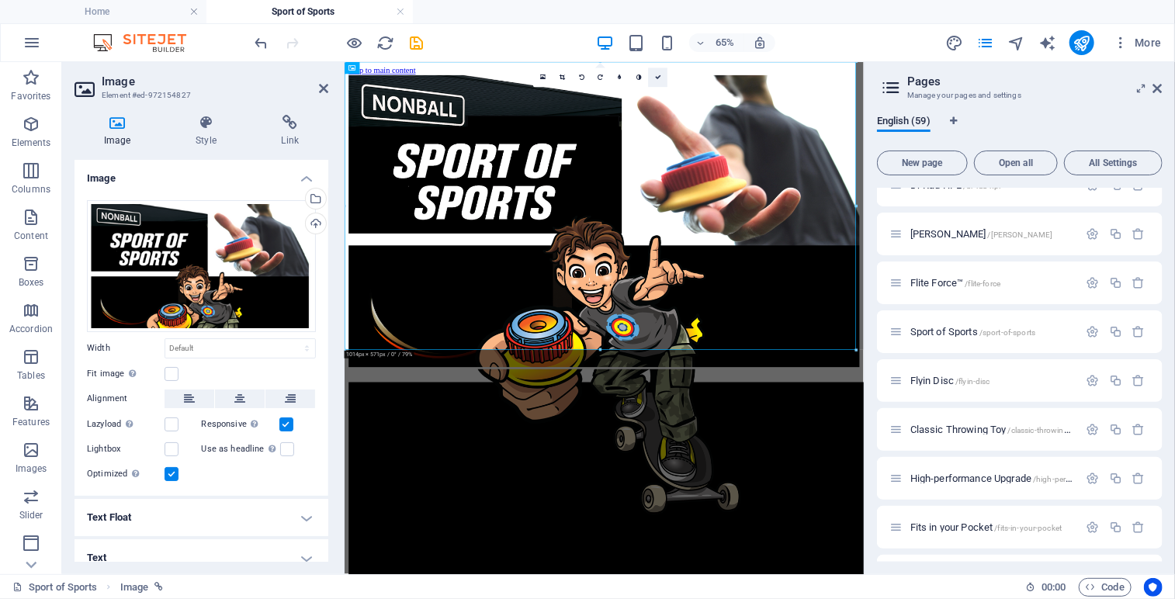
click at [656, 80] on icon at bounding box center [658, 78] width 6 height 6
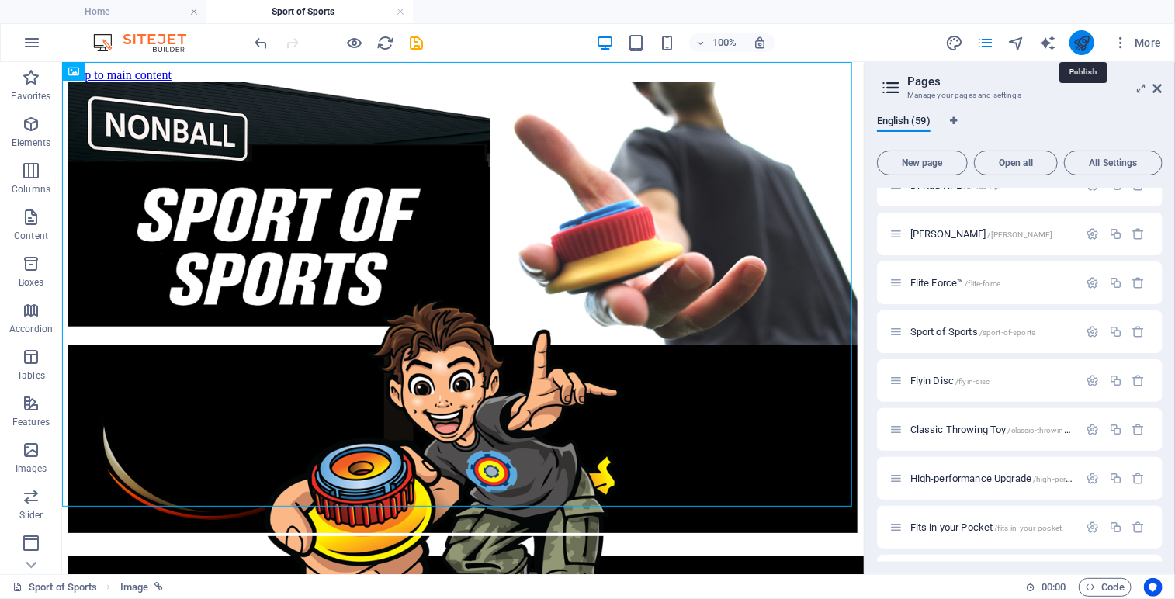
click at [1083, 41] on icon "publish" at bounding box center [1082, 43] width 18 height 18
